Goal: Information Seeking & Learning: Compare options

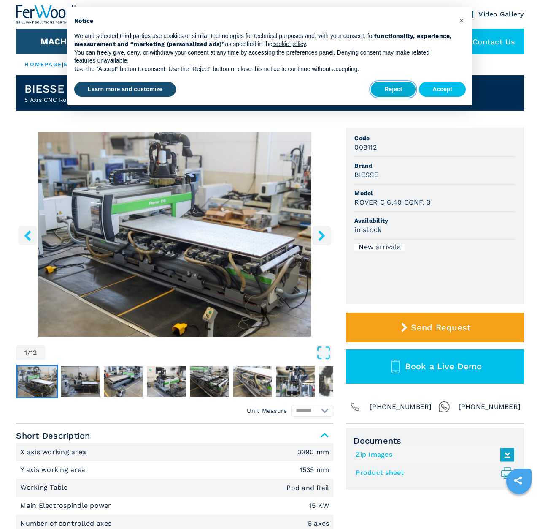
click at [399, 88] on button "Reject" at bounding box center [393, 89] width 45 height 15
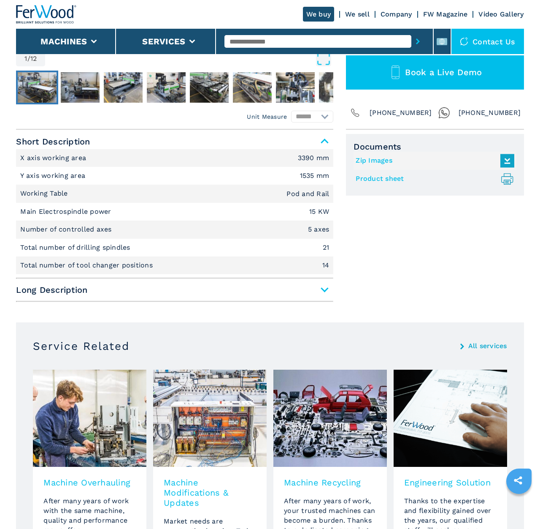
scroll to position [302, 0]
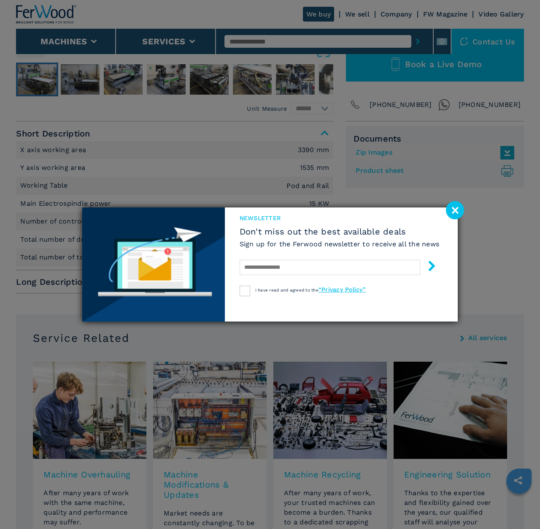
click at [452, 210] on image at bounding box center [455, 210] width 18 height 18
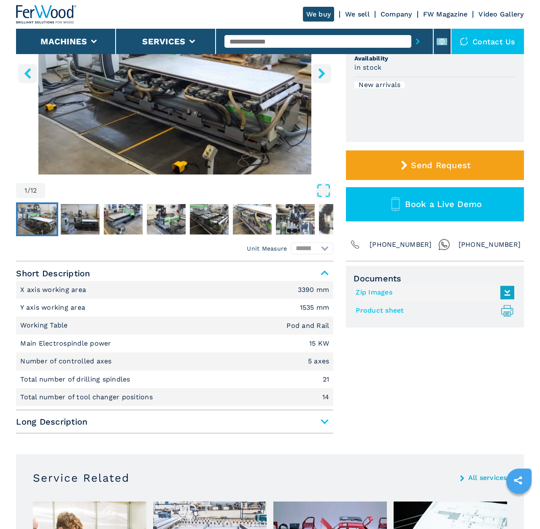
scroll to position [157, 0]
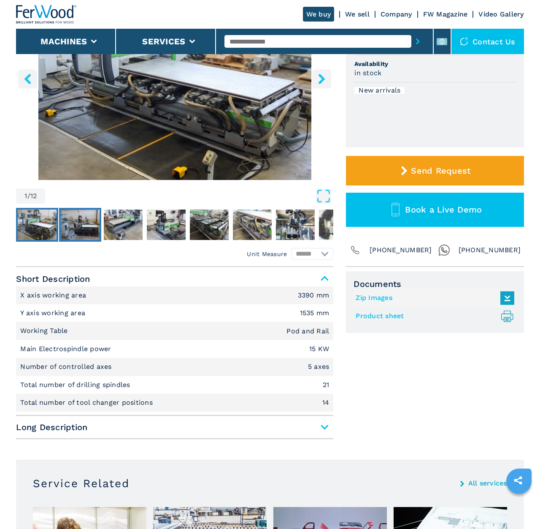
click at [80, 224] on img "Go to Slide 2" at bounding box center [80, 224] width 39 height 30
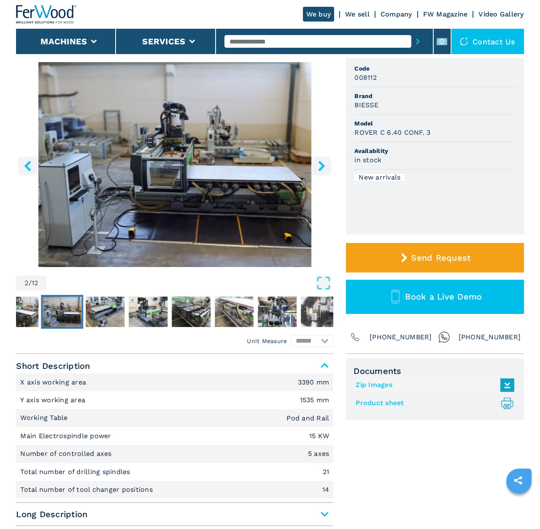
scroll to position [68, 0]
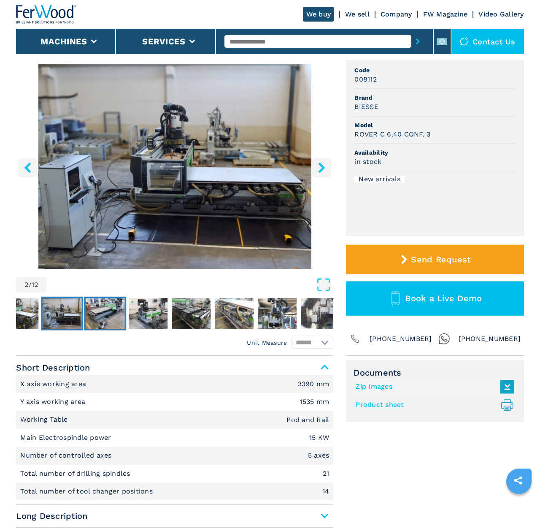
click at [105, 307] on img "Go to Slide 3" at bounding box center [105, 313] width 39 height 30
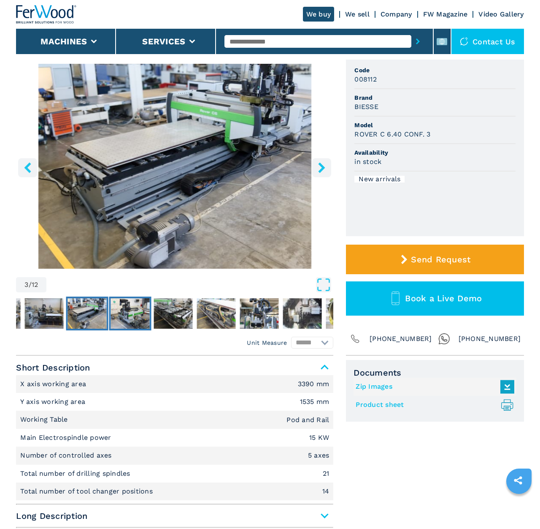
click at [139, 312] on img "Go to Slide 4" at bounding box center [130, 313] width 39 height 30
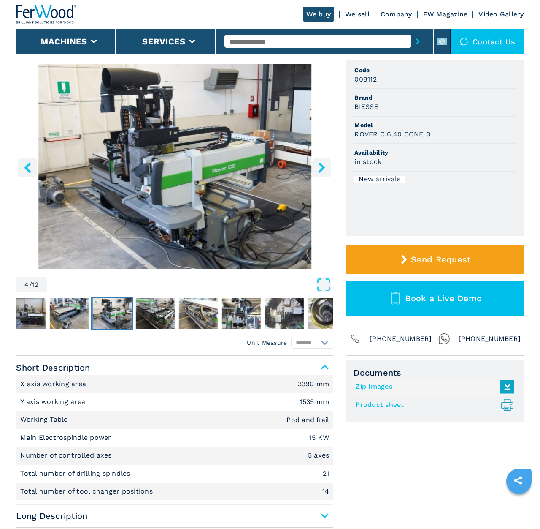
click at [325, 165] on icon "right-button" at bounding box center [322, 167] width 11 height 11
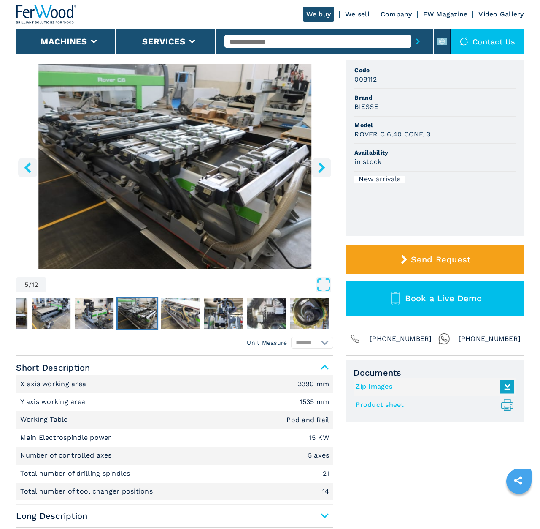
click at [325, 165] on icon "right-button" at bounding box center [322, 167] width 11 height 11
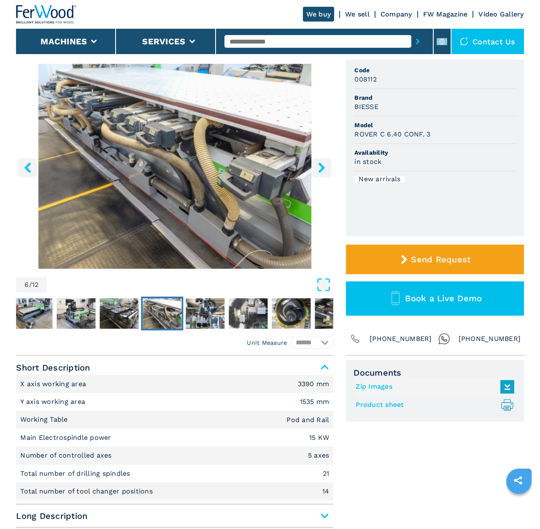
click at [325, 165] on icon "right-button" at bounding box center [322, 167] width 11 height 11
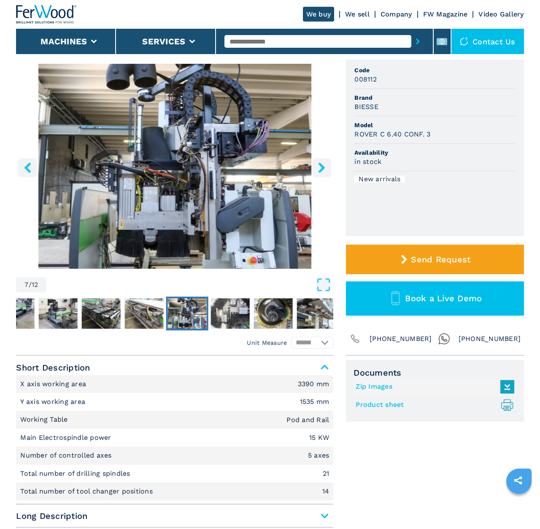
click at [325, 165] on icon "right-button" at bounding box center [322, 167] width 11 height 11
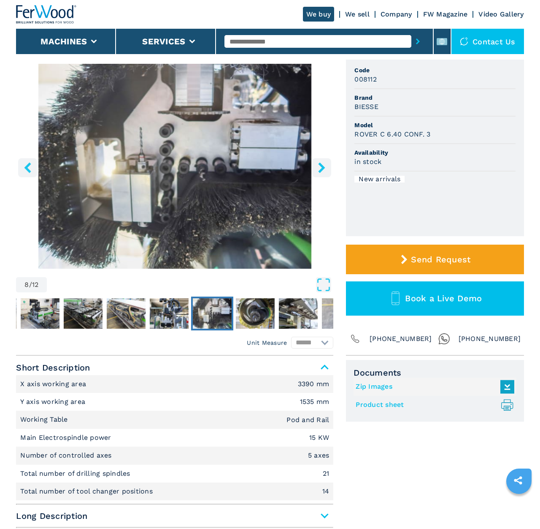
click at [325, 165] on icon "right-button" at bounding box center [322, 167] width 11 height 11
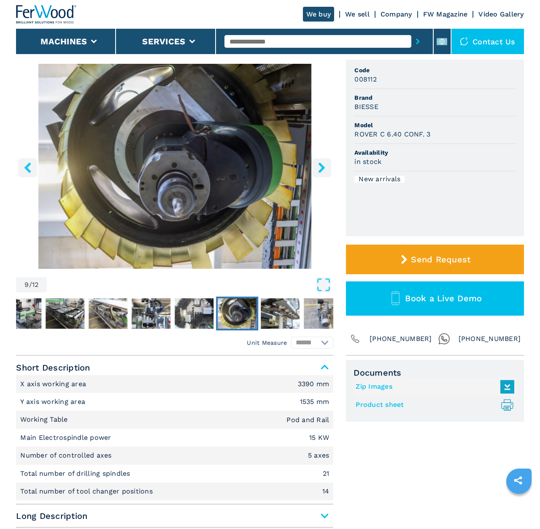
click at [325, 165] on icon "right-button" at bounding box center [322, 167] width 11 height 11
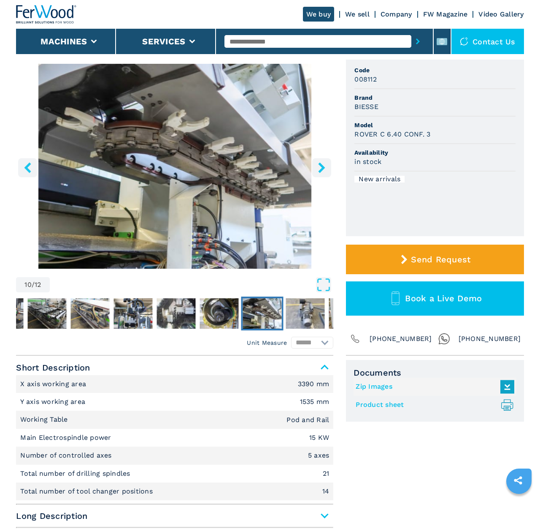
click at [325, 165] on icon "right-button" at bounding box center [322, 167] width 11 height 11
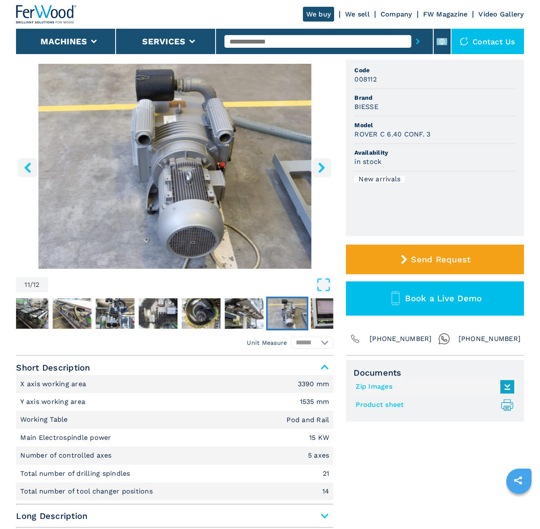
click at [325, 165] on icon "right-button" at bounding box center [322, 167] width 11 height 11
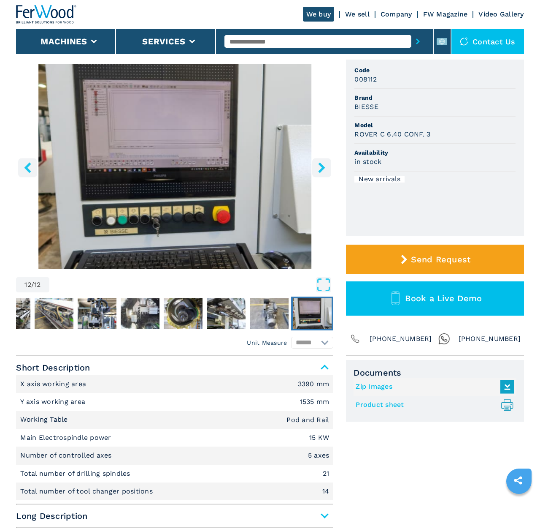
click at [325, 165] on icon "right-button" at bounding box center [322, 167] width 11 height 11
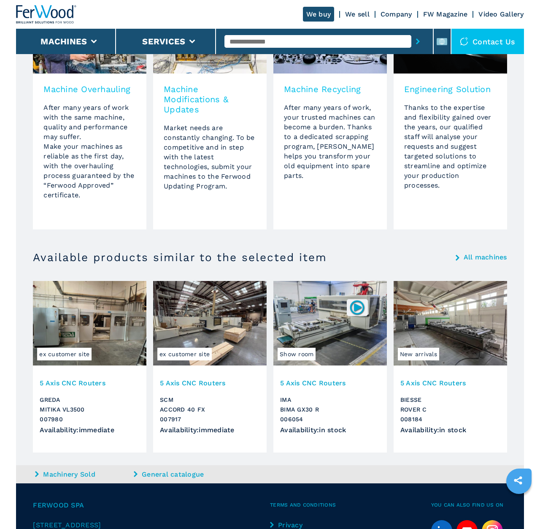
scroll to position [689, 0]
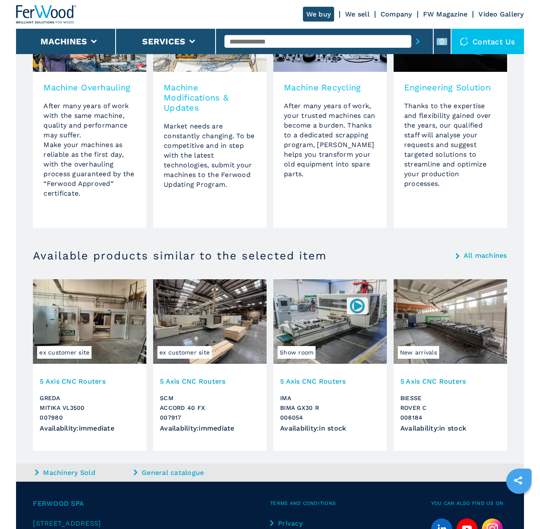
click at [213, 322] on img at bounding box center [210, 321] width 114 height 84
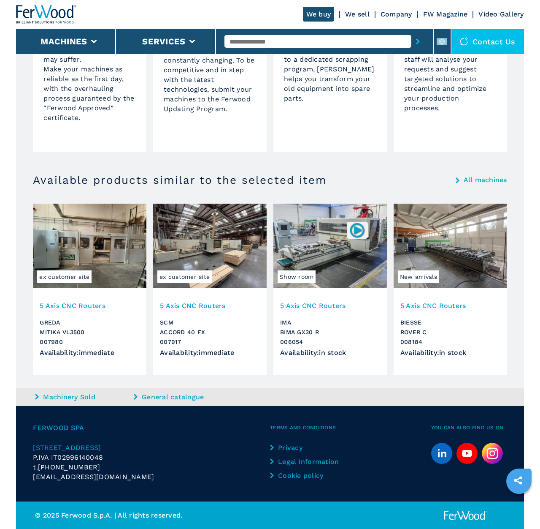
scroll to position [763, 0]
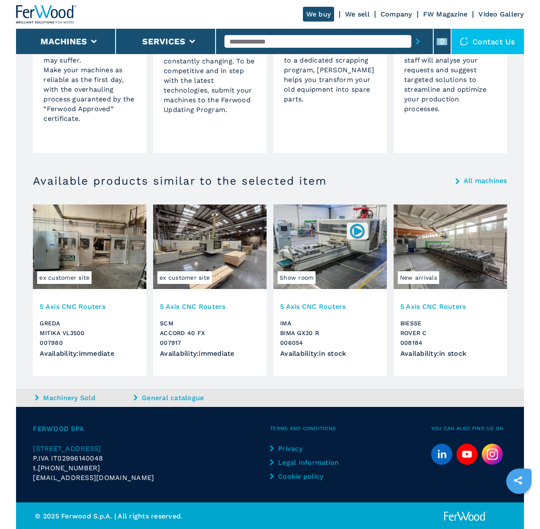
click at [455, 237] on img at bounding box center [451, 246] width 114 height 84
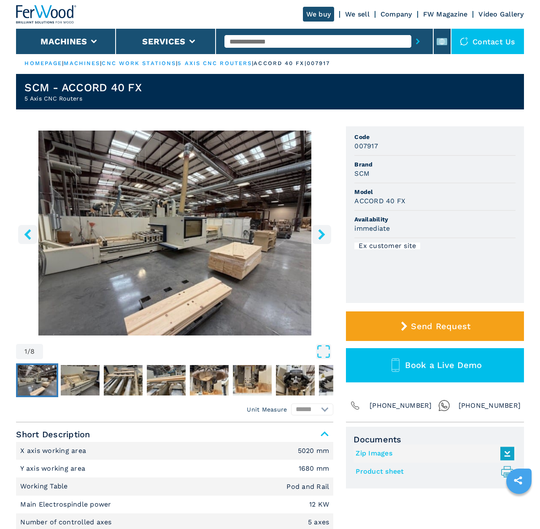
scroll to position [1, 0]
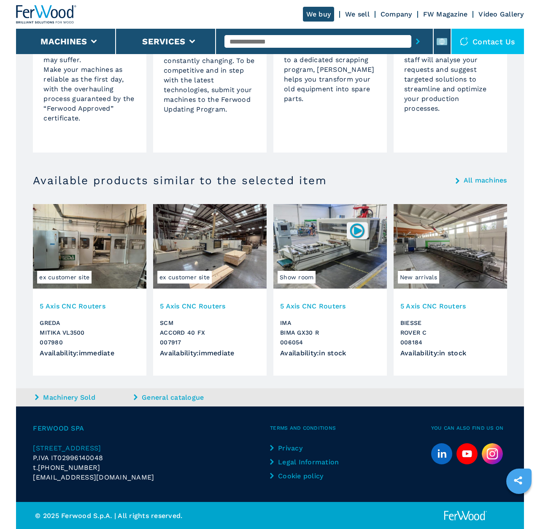
scroll to position [746, 0]
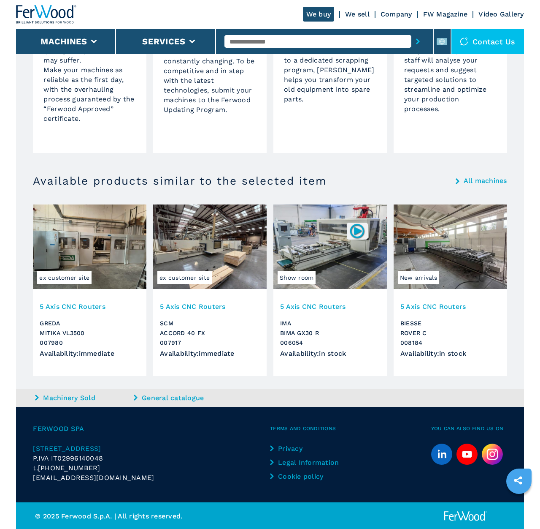
click at [316, 252] on img at bounding box center [331, 246] width 114 height 84
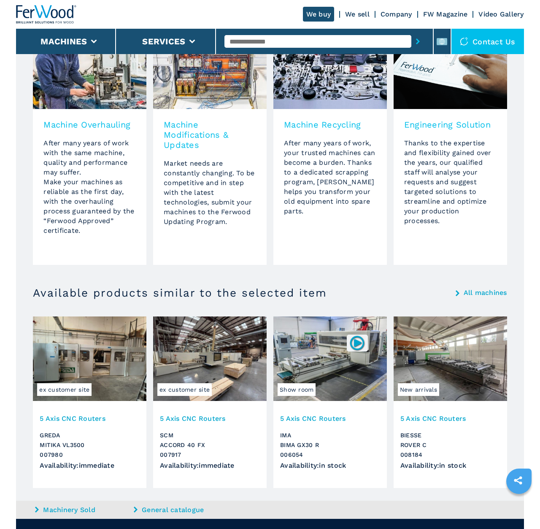
scroll to position [661, 0]
